Goal: Task Accomplishment & Management: Use online tool/utility

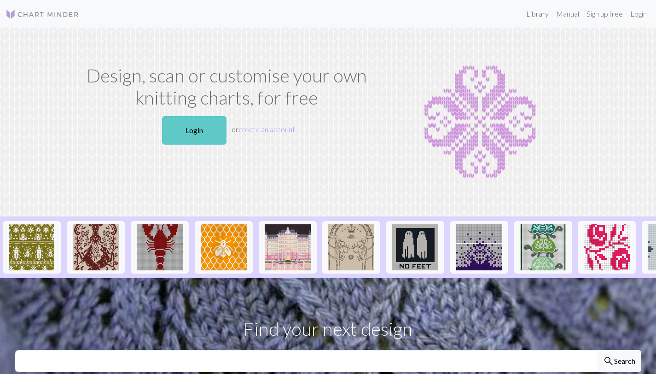
click at [174, 129] on link "Login" at bounding box center [194, 130] width 64 height 29
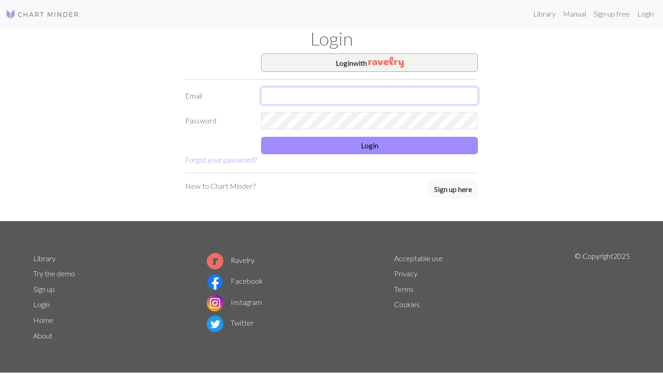
type input "knittynatty@gmail.com"
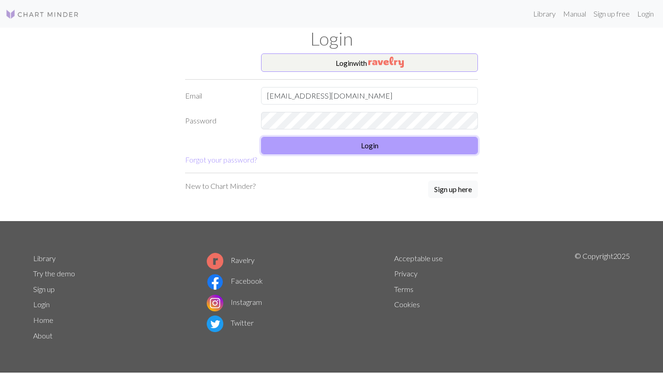
drag, startPoint x: 399, startPoint y: 143, endPoint x: 383, endPoint y: 154, distance: 19.2
click at [399, 143] on button "Login" at bounding box center [369, 145] width 217 height 17
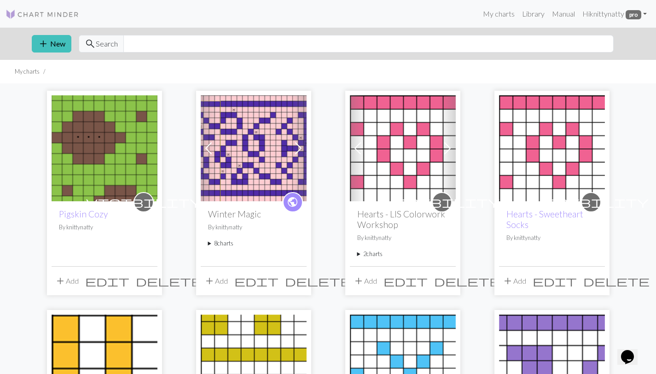
click at [124, 283] on button "edit" at bounding box center [107, 280] width 51 height 17
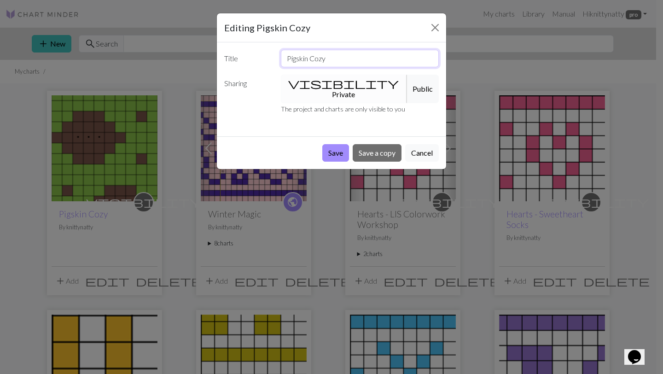
click at [357, 60] on input "Pigskin Cozy" at bounding box center [360, 58] width 158 height 17
type input "Pigskin Cozy Final"
click at [343, 146] on button "Save" at bounding box center [335, 152] width 27 height 17
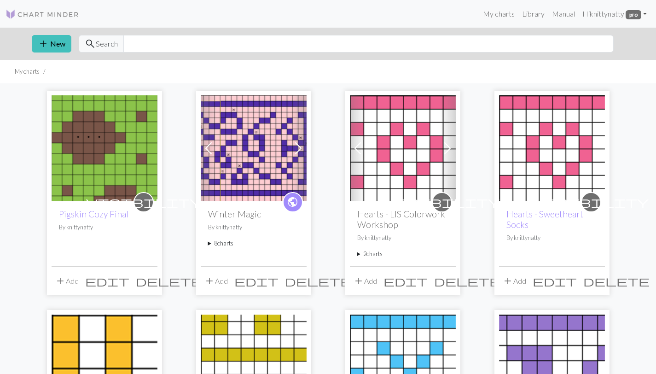
click at [114, 135] on img at bounding box center [105, 148] width 106 height 106
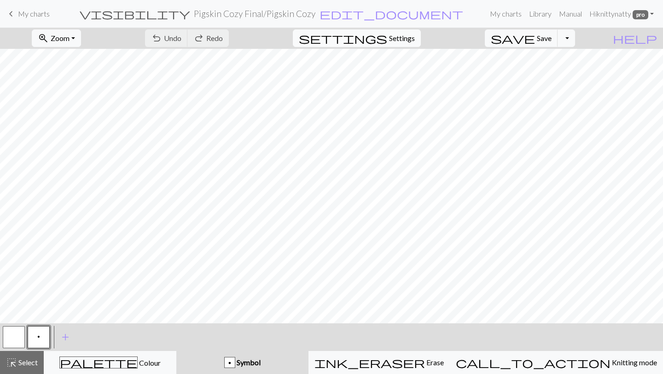
click at [415, 36] on span "Settings" at bounding box center [402, 38] width 26 height 11
select select "aran"
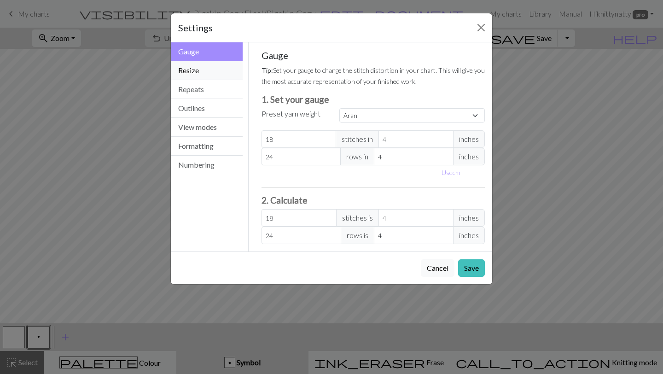
click at [214, 76] on button "Resize" at bounding box center [207, 70] width 72 height 19
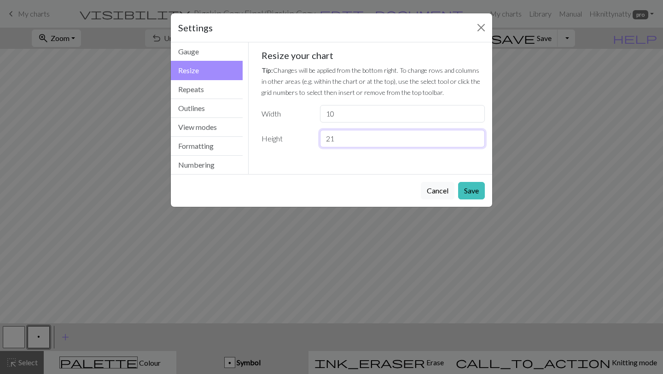
click at [326, 138] on input "21" at bounding box center [402, 138] width 165 height 17
type input "14"
click at [460, 191] on button "Save" at bounding box center [471, 190] width 27 height 17
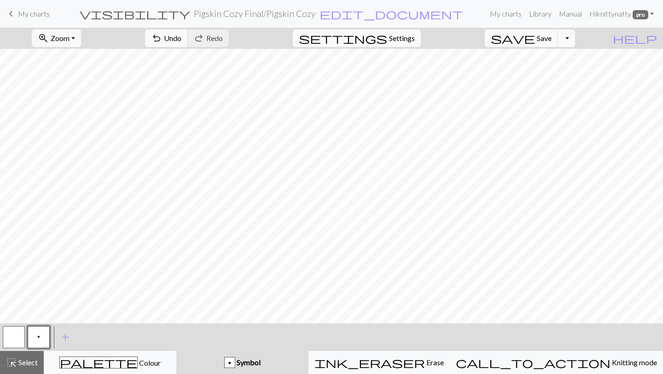
click at [20, 341] on button "button" at bounding box center [14, 337] width 22 height 22
click at [535, 32] on span "save" at bounding box center [513, 38] width 44 height 13
click at [535, 39] on span "save" at bounding box center [513, 38] width 44 height 13
click at [399, 38] on button "settings Settings" at bounding box center [357, 37] width 128 height 17
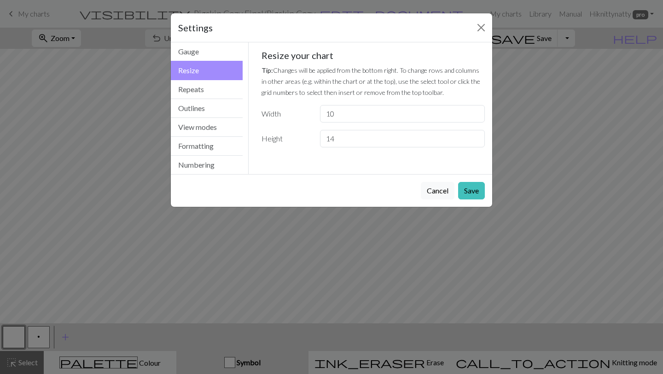
click at [435, 188] on button "Cancel" at bounding box center [438, 190] width 34 height 17
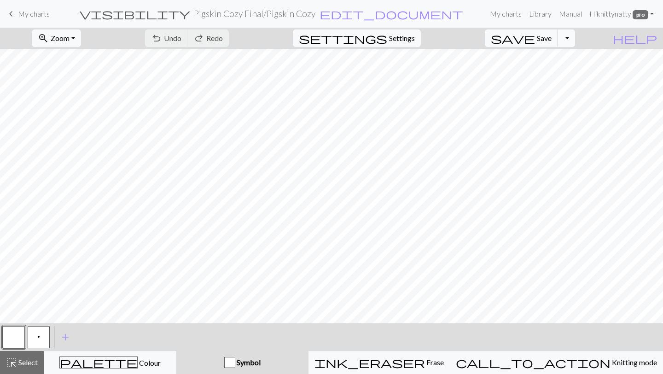
click at [575, 33] on button "Toggle Dropdown" at bounding box center [565, 37] width 17 height 17
click at [559, 76] on button "save_alt Download" at bounding box center [498, 73] width 152 height 15
click at [575, 39] on button "Toggle Dropdown" at bounding box center [565, 37] width 17 height 17
click at [554, 74] on button "save_alt Download" at bounding box center [498, 73] width 152 height 15
click at [315, 13] on h2 "Pigskin Cozy Final / Pigskin Cozy" at bounding box center [254, 13] width 121 height 11
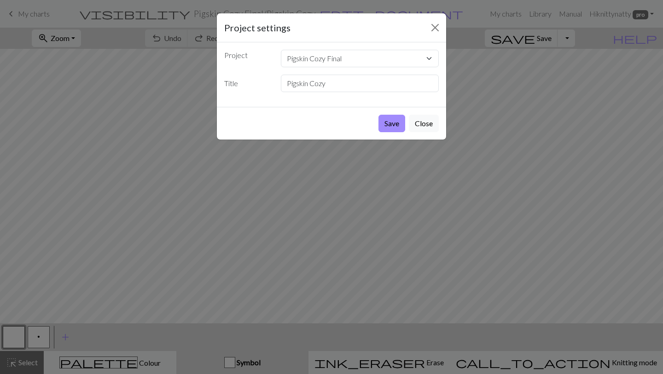
click at [405, 122] on div "Save Close" at bounding box center [331, 123] width 229 height 33
click at [398, 125] on button "Save" at bounding box center [391, 123] width 27 height 17
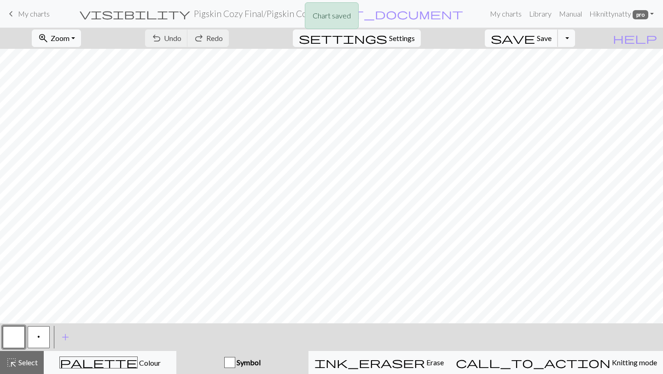
click at [558, 44] on button "save Save Save" at bounding box center [521, 37] width 73 height 17
click at [575, 42] on button "Toggle Dropdown" at bounding box center [565, 37] width 17 height 17
click at [573, 75] on button "save_alt Download" at bounding box center [498, 73] width 152 height 15
click at [641, 21] on link "Hi knittynatty pro" at bounding box center [621, 14] width 72 height 18
click at [508, 15] on link "My charts" at bounding box center [505, 14] width 39 height 18
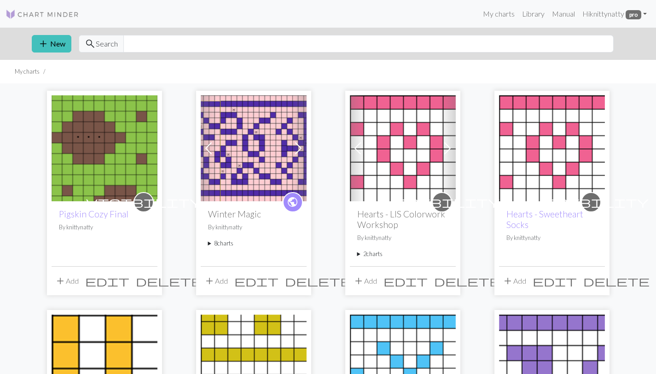
click at [122, 172] on img at bounding box center [105, 148] width 106 height 106
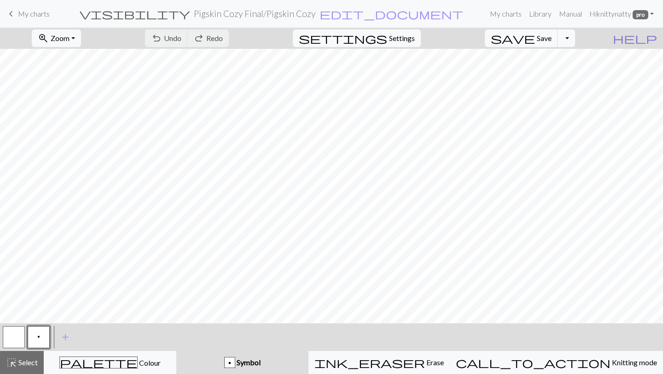
click at [653, 40] on span "help" at bounding box center [634, 38] width 44 height 13
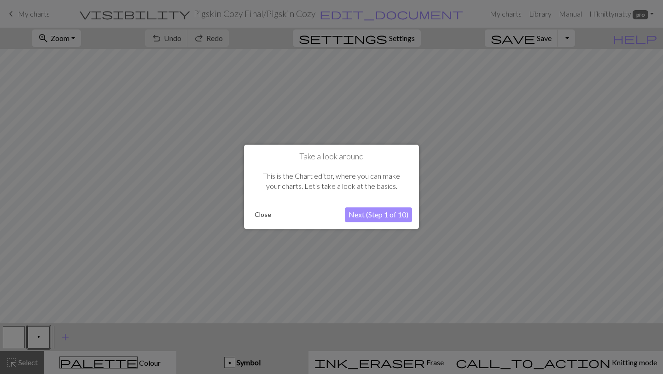
click at [254, 213] on button "Close" at bounding box center [263, 215] width 24 height 14
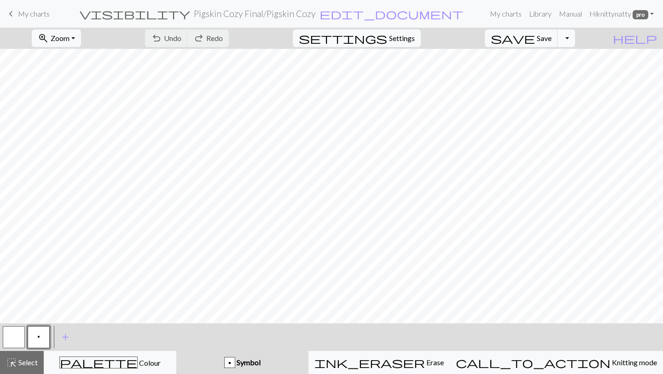
click at [575, 38] on button "Toggle Dropdown" at bounding box center [565, 37] width 17 height 17
click at [387, 32] on span "settings" at bounding box center [343, 38] width 88 height 13
select select "aran"
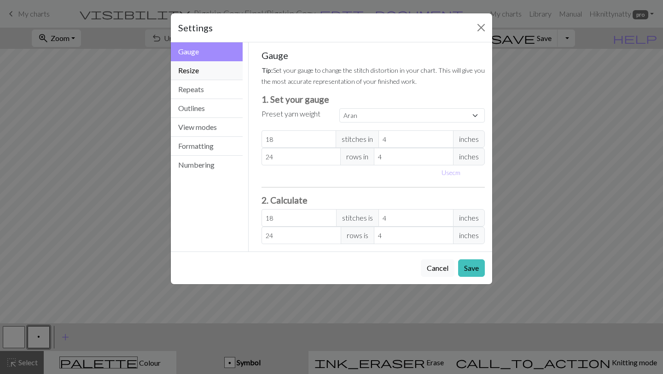
click at [213, 76] on button "Resize" at bounding box center [207, 70] width 72 height 19
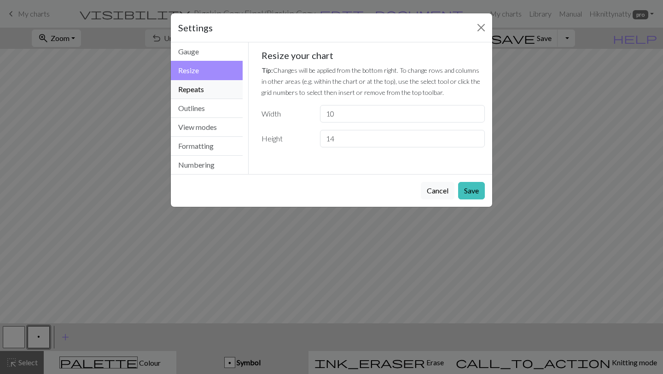
click at [215, 90] on button "Repeats" at bounding box center [207, 89] width 72 height 19
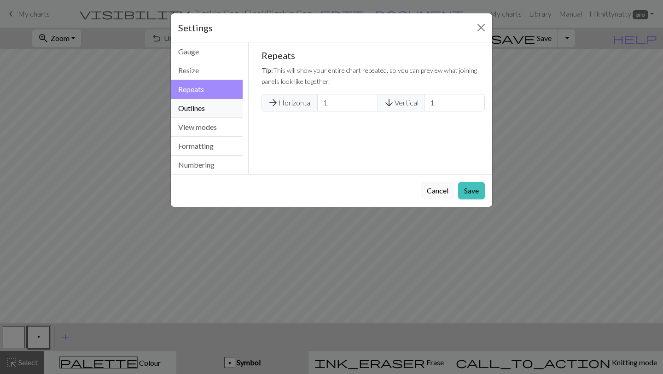
click at [228, 112] on button "Outlines" at bounding box center [207, 108] width 72 height 19
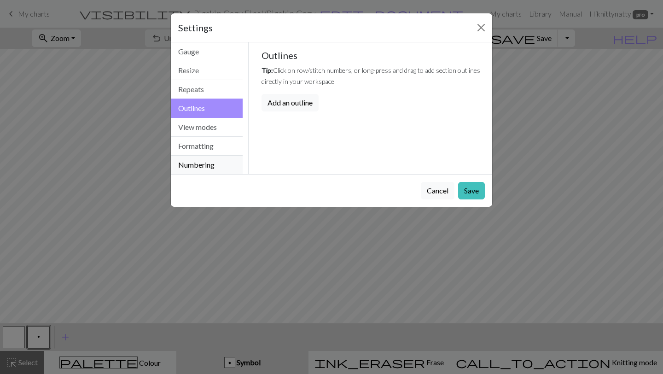
click at [215, 161] on button "Numbering" at bounding box center [207, 165] width 72 height 18
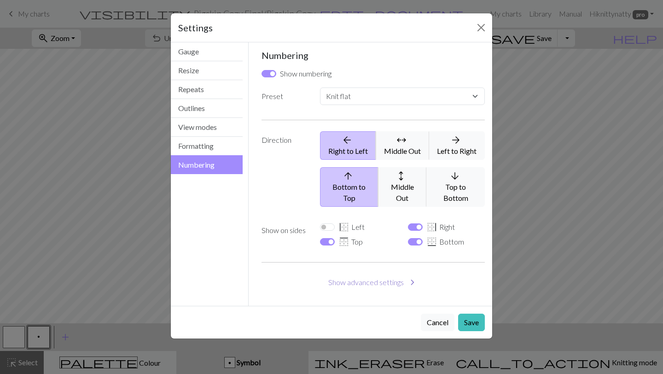
click at [401, 273] on button "Show advanced settings chevron_right" at bounding box center [373, 281] width 224 height 17
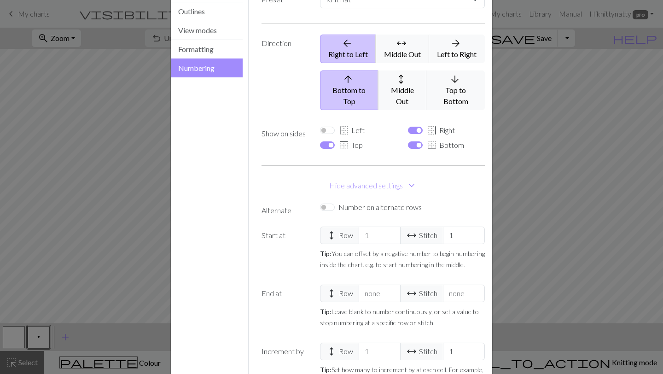
scroll to position [96, 0]
click at [514, 190] on div "Settings Numbering Gauge Resize Repeats Outlines View modes Formatting Numberin…" at bounding box center [331, 187] width 663 height 374
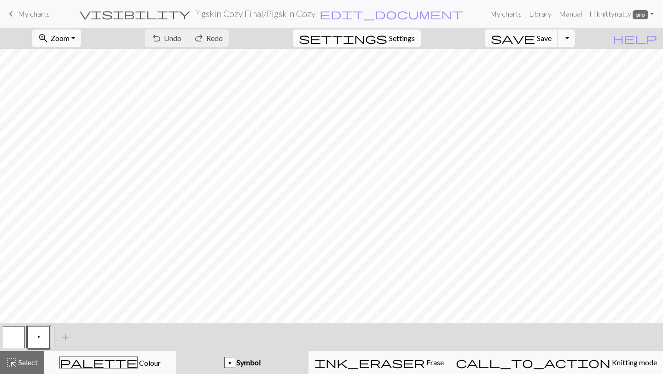
click at [407, 45] on button "settings Settings" at bounding box center [357, 37] width 128 height 17
select select "flat"
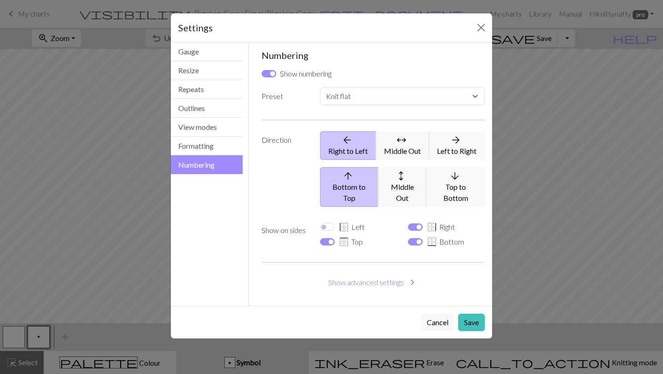
click at [378, 276] on button "Show advanced settings chevron_right" at bounding box center [373, 281] width 224 height 17
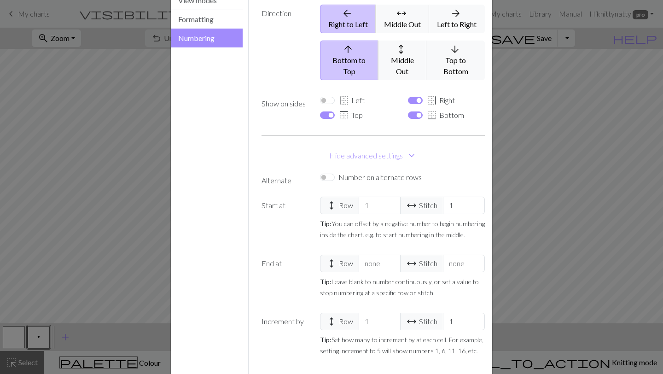
scroll to position [166, 0]
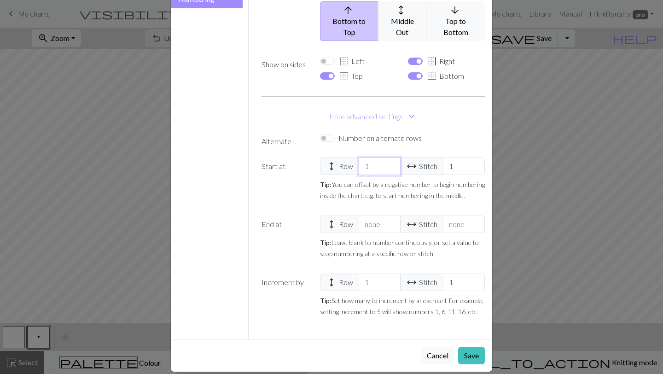
click at [373, 157] on input "1" at bounding box center [379, 165] width 42 height 17
select select
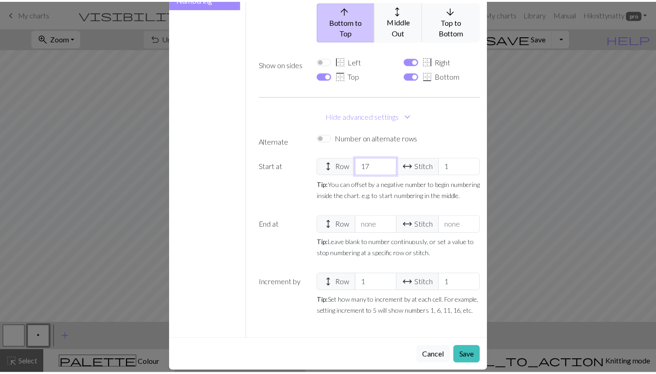
scroll to position [162, 0]
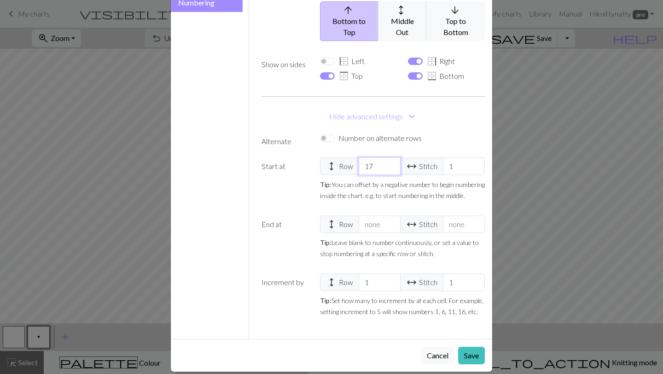
type input "17"
click at [288, 181] on label "Start at" at bounding box center [285, 182] width 58 height 51
click at [469, 347] on button "Save" at bounding box center [471, 355] width 27 height 17
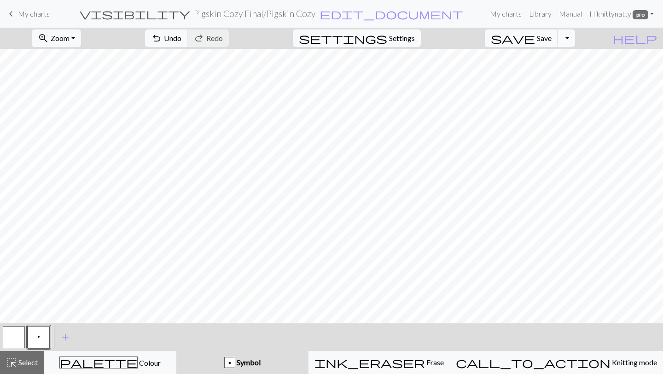
click at [572, 39] on button "Toggle Dropdown" at bounding box center [565, 37] width 17 height 17
click at [560, 71] on button "save_alt Download" at bounding box center [498, 73] width 152 height 15
click at [545, 18] on link "Library" at bounding box center [540, 14] width 30 height 18
click at [535, 40] on span "save" at bounding box center [513, 38] width 44 height 13
click at [541, 16] on link "Library" at bounding box center [540, 14] width 30 height 18
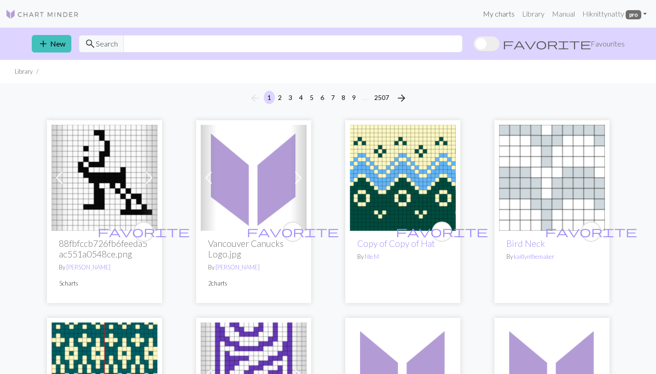
click at [503, 13] on link "My charts" at bounding box center [498, 14] width 39 height 18
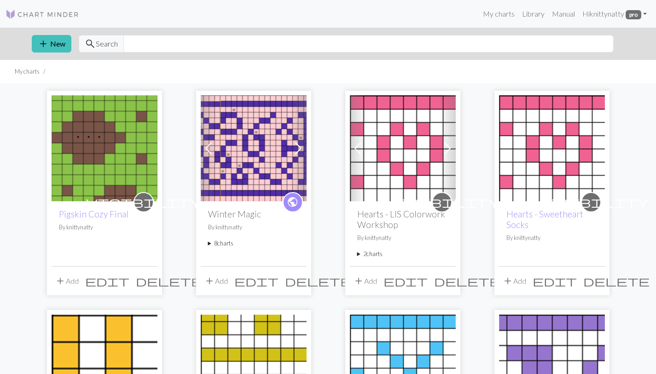
click at [99, 148] on img at bounding box center [105, 148] width 106 height 106
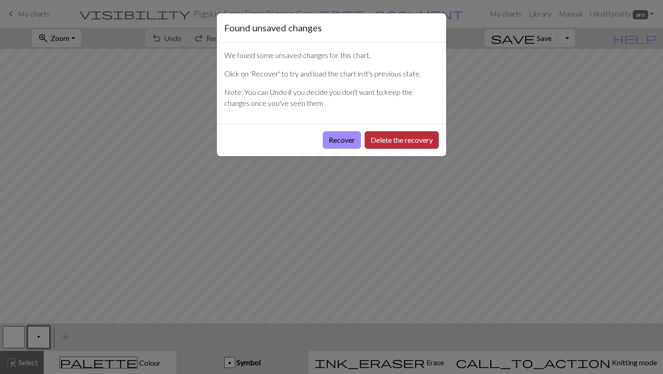
click at [410, 142] on button "Delete the recovery" at bounding box center [401, 139] width 74 height 17
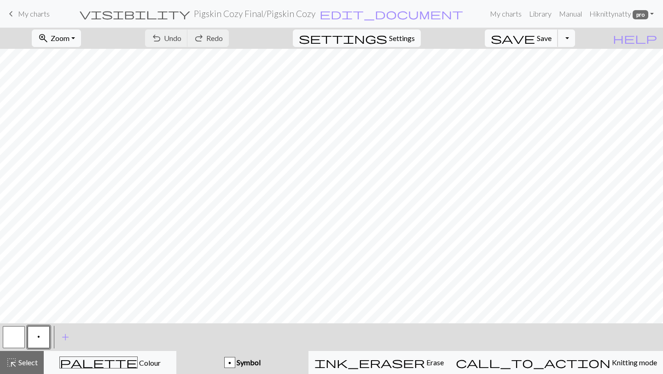
click at [550, 43] on button "save Save Save" at bounding box center [521, 37] width 73 height 17
click at [575, 40] on button "Toggle Dropdown" at bounding box center [565, 37] width 17 height 17
click at [562, 75] on button "save_alt Download" at bounding box center [498, 73] width 152 height 15
click at [649, 36] on span "help" at bounding box center [634, 38] width 44 height 13
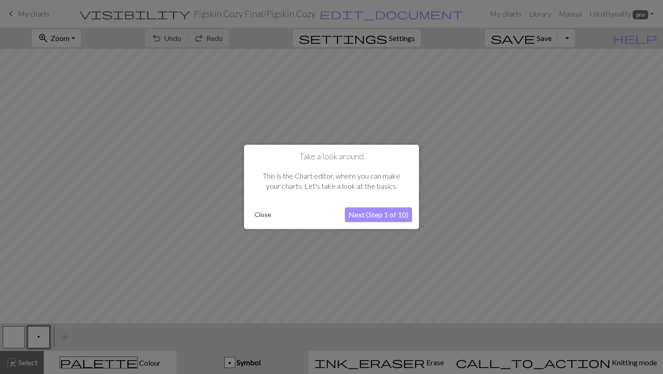
click at [260, 214] on button "Close" at bounding box center [263, 215] width 24 height 14
